Goal: Transaction & Acquisition: Purchase product/service

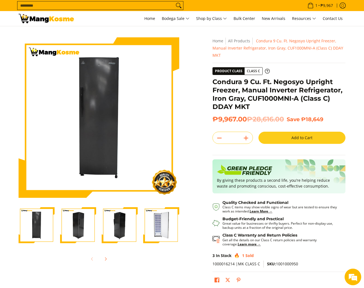
click at [300, 143] on button "Add to Cart" at bounding box center [301, 138] width 87 height 12
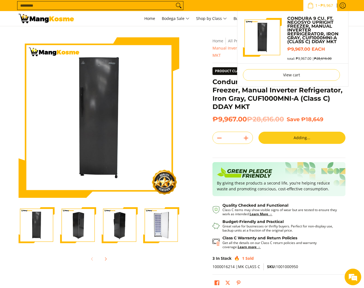
click at [316, 7] on span "1 • ₱9,967" at bounding box center [320, 5] width 29 height 6
click at [297, 71] on link "View cart" at bounding box center [291, 75] width 97 height 12
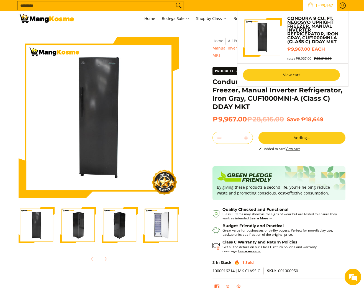
click at [297, 77] on link "View cart" at bounding box center [291, 75] width 97 height 12
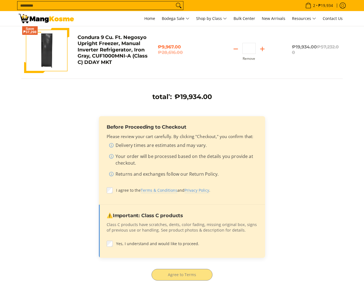
scroll to position [83, 0]
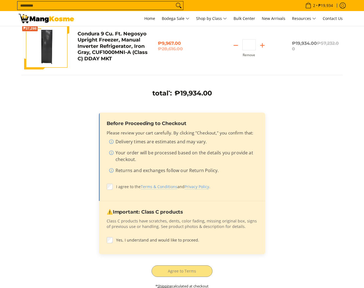
click at [113, 187] on label "I agree to the Terms & Conditions and Privacy Policy ." at bounding box center [182, 187] width 151 height 11
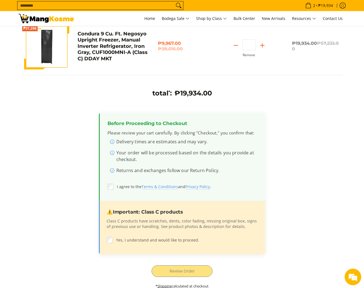
click at [123, 238] on span "Yes, I understand and would like to proceed." at bounding box center [186, 240] width 141 height 6
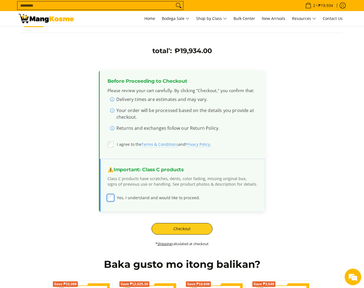
scroll to position [124, 0]
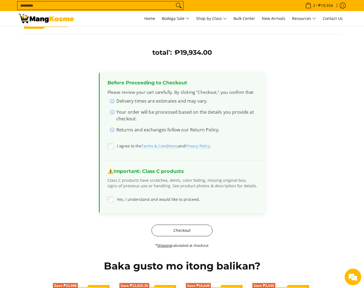
click at [196, 234] on button "Checkout" at bounding box center [182, 231] width 61 height 12
click at [195, 232] on button "Checkout" at bounding box center [182, 231] width 61 height 12
click at [183, 231] on button "Checkout" at bounding box center [182, 231] width 61 height 12
